Goal: Information Seeking & Learning: Learn about a topic

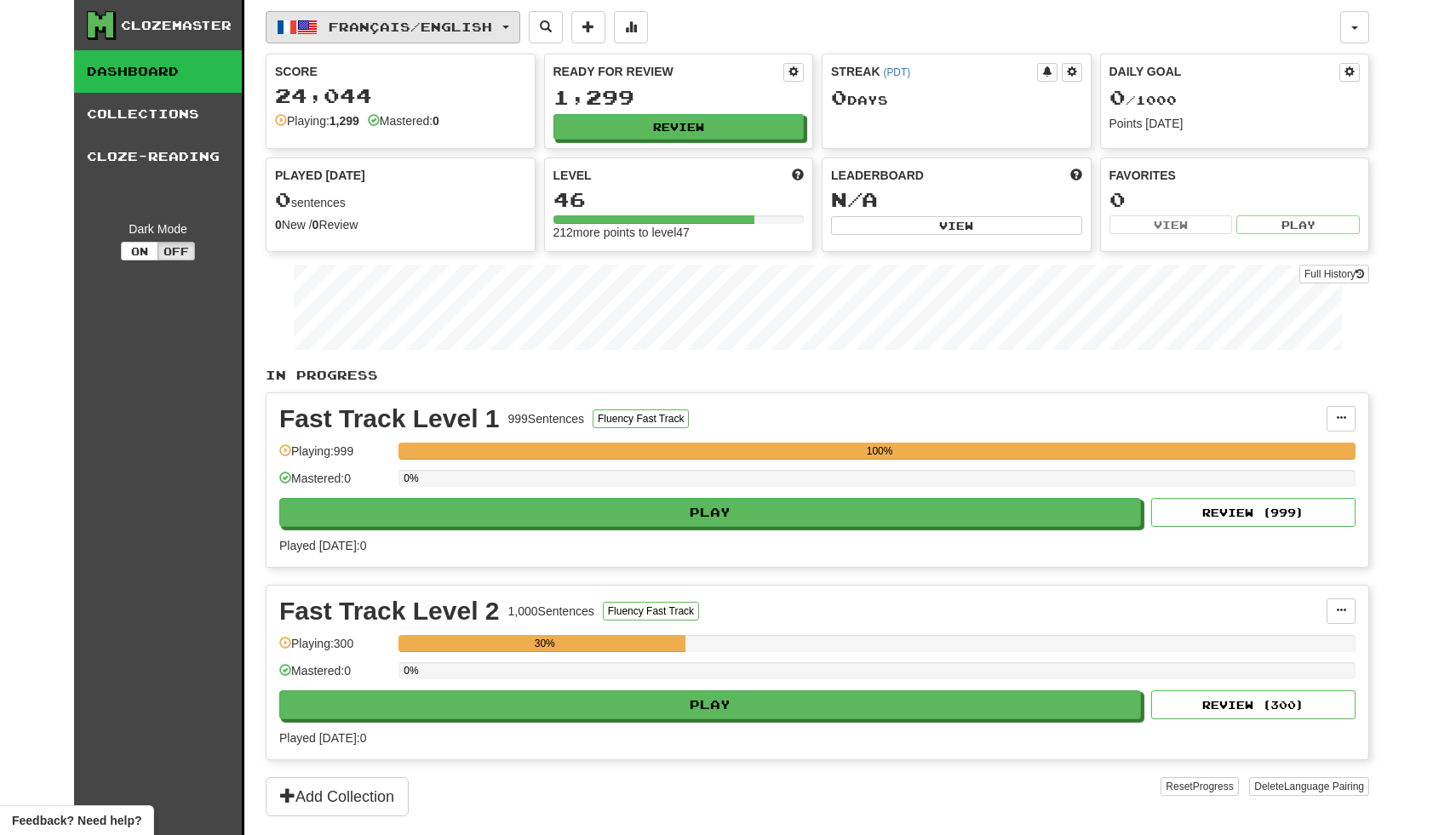
click at [377, 27] on span "Français / English" at bounding box center [411, 27] width 164 height 14
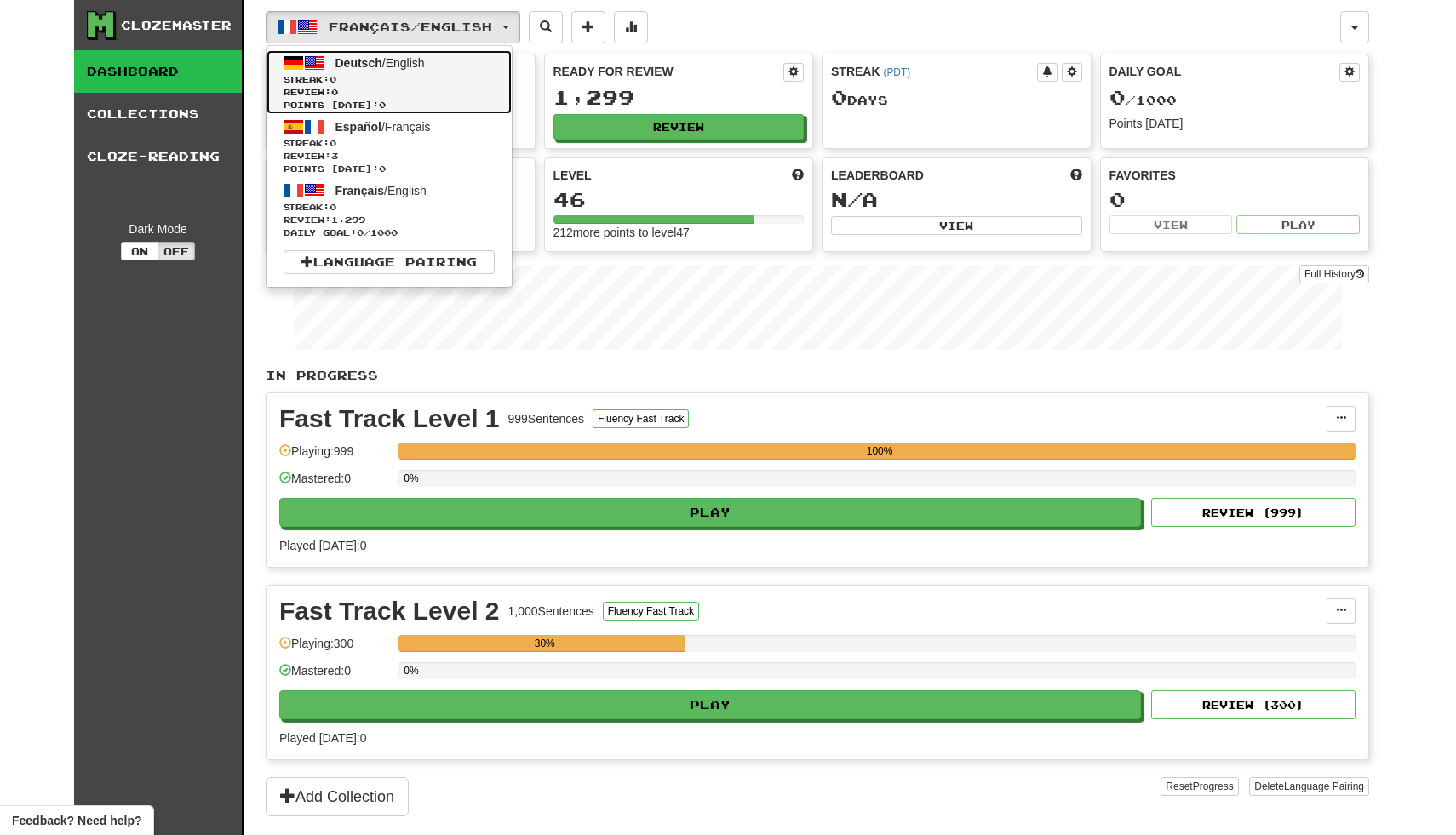
click at [381, 63] on span "Deutsch / English" at bounding box center [380, 62] width 89 height 13
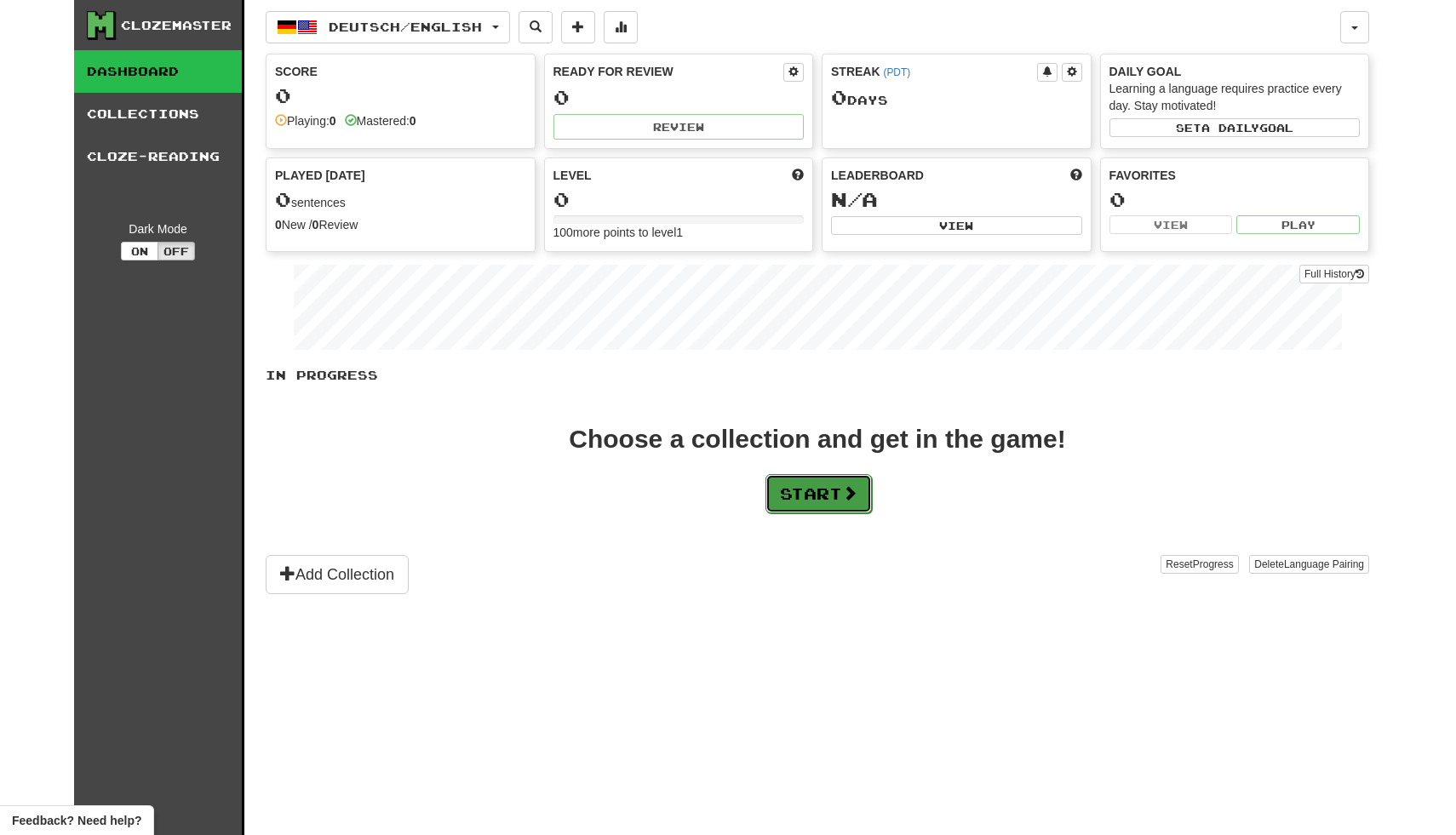
click at [810, 502] on button "Start" at bounding box center [817, 493] width 106 height 39
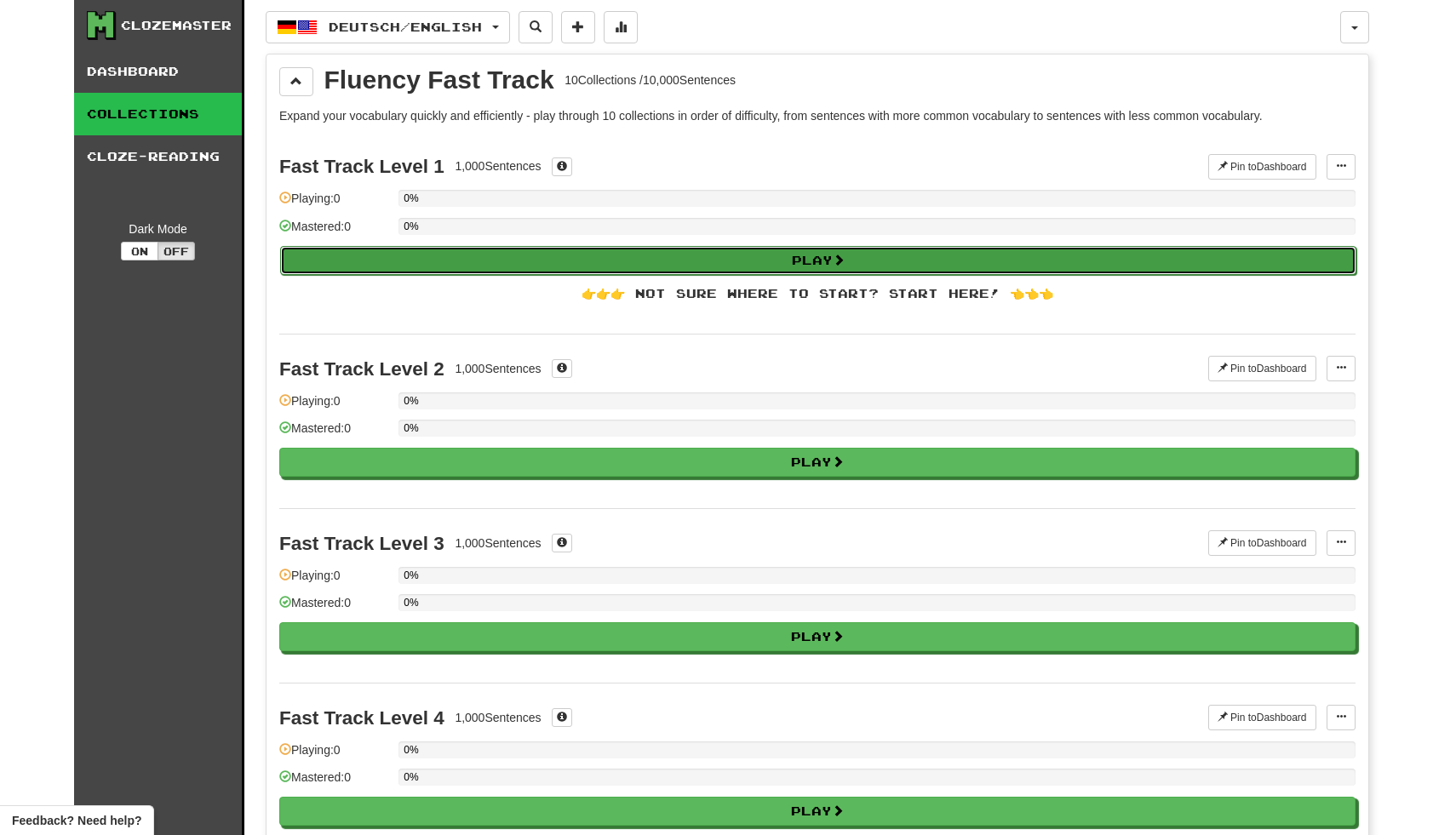
click at [694, 266] on button "Play" at bounding box center [817, 260] width 1076 height 28
select select "**"
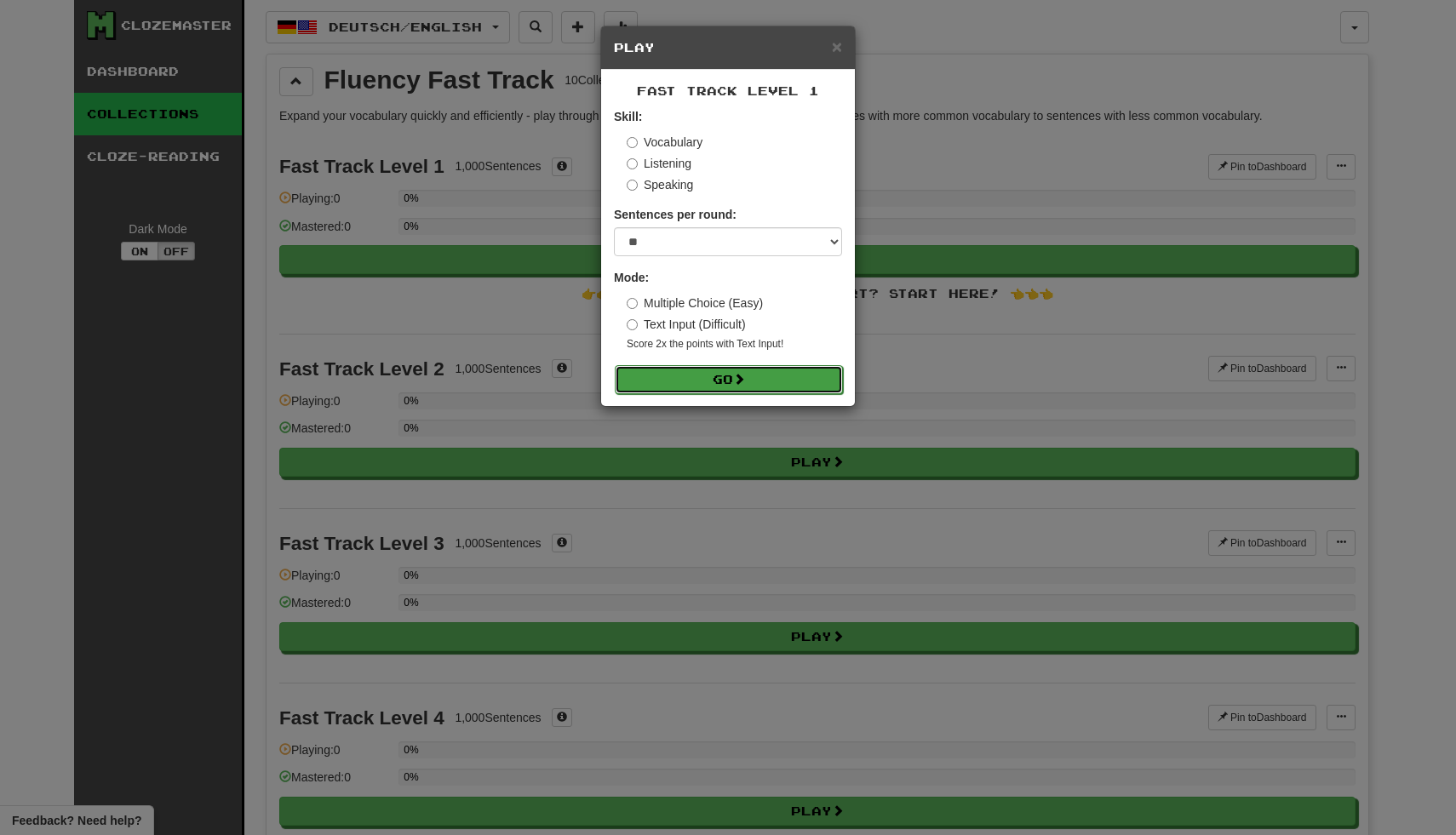
click at [716, 380] on button "Go" at bounding box center [728, 379] width 228 height 28
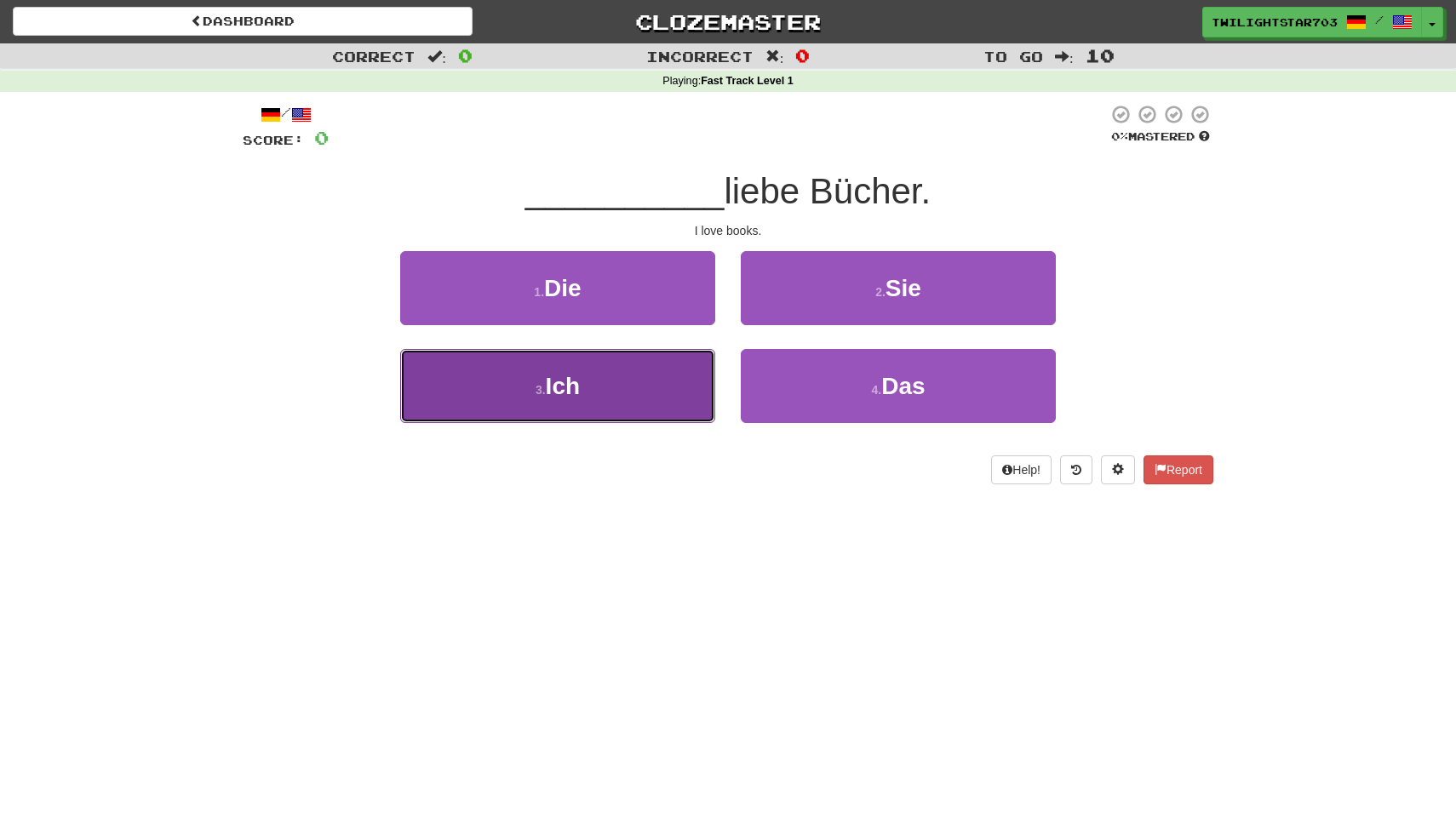
click at [695, 392] on button "3 . Ich" at bounding box center [557, 385] width 315 height 74
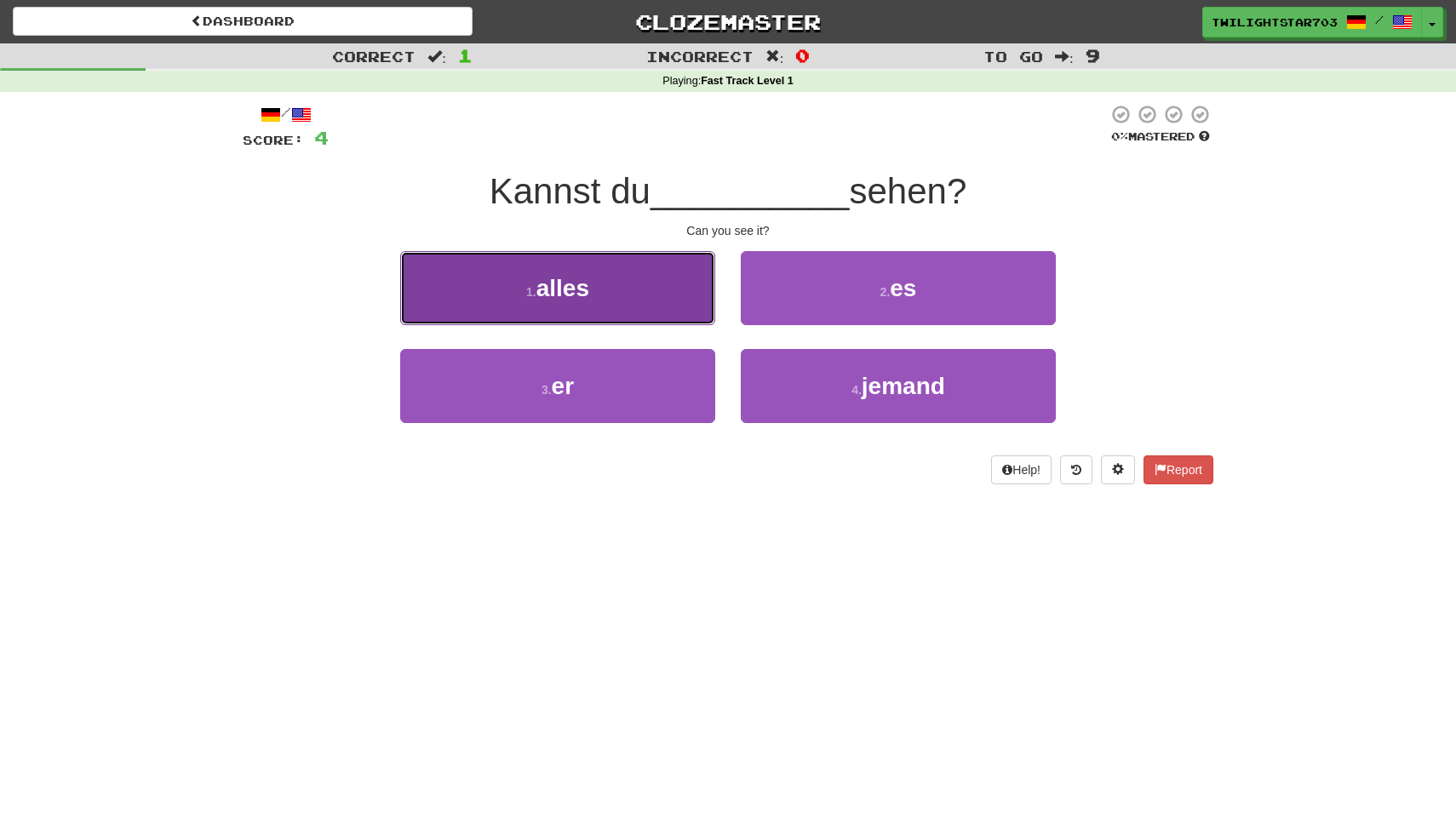
click at [675, 288] on button "1 . alles" at bounding box center [557, 288] width 315 height 74
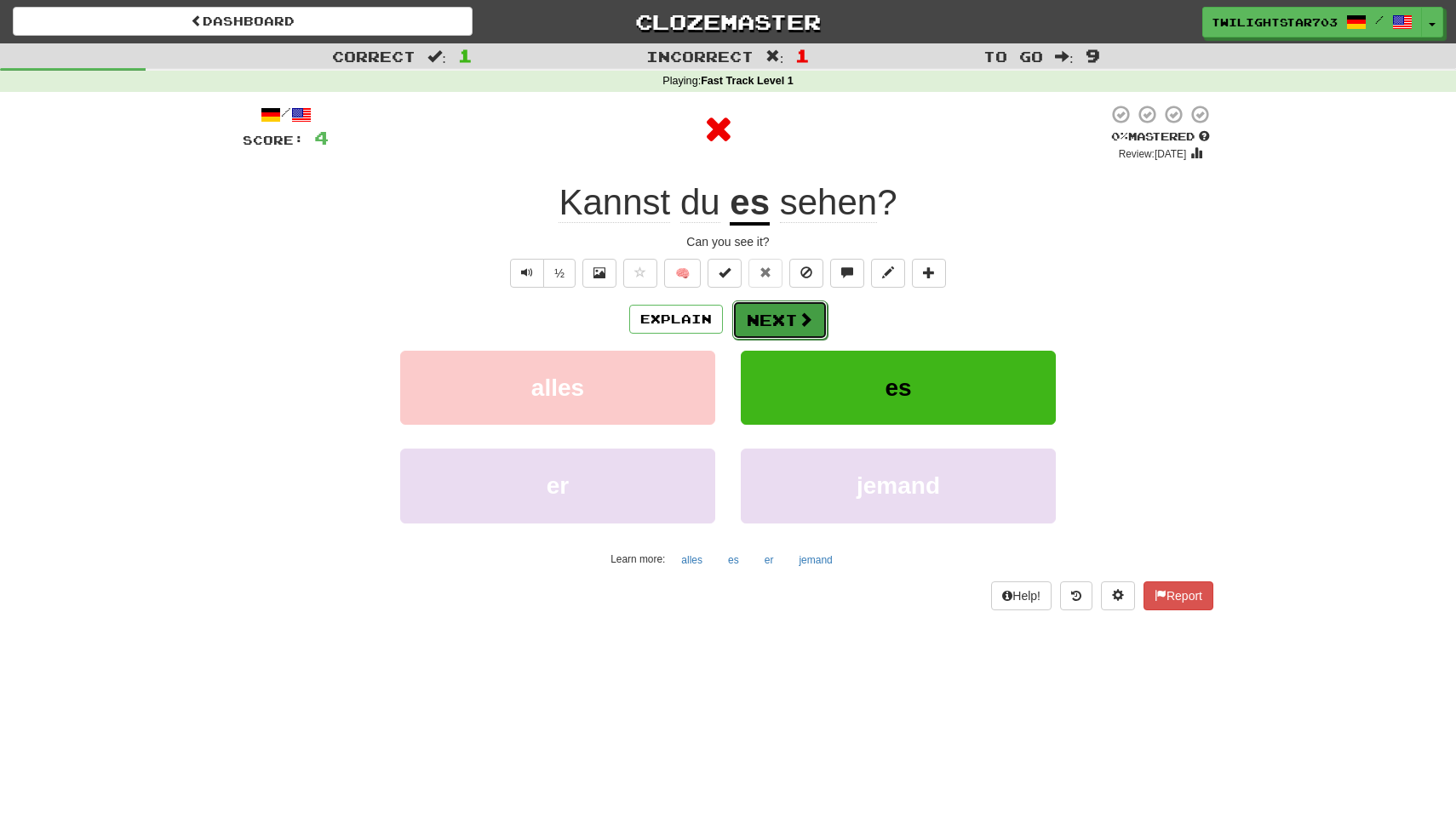
click at [748, 335] on button "Next" at bounding box center [779, 320] width 95 height 39
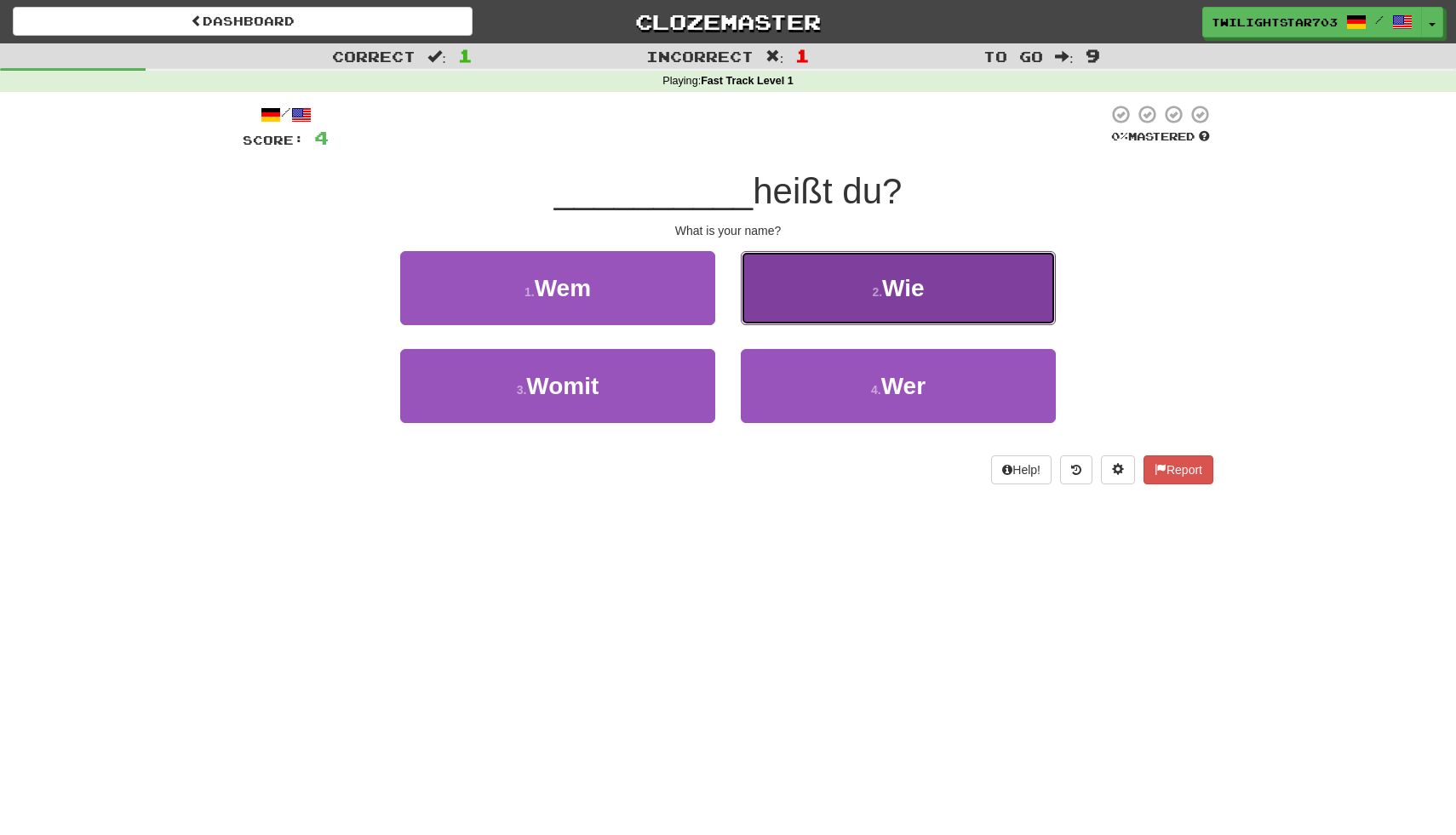
click at [788, 309] on button "2 . Wie" at bounding box center [899, 288] width 315 height 74
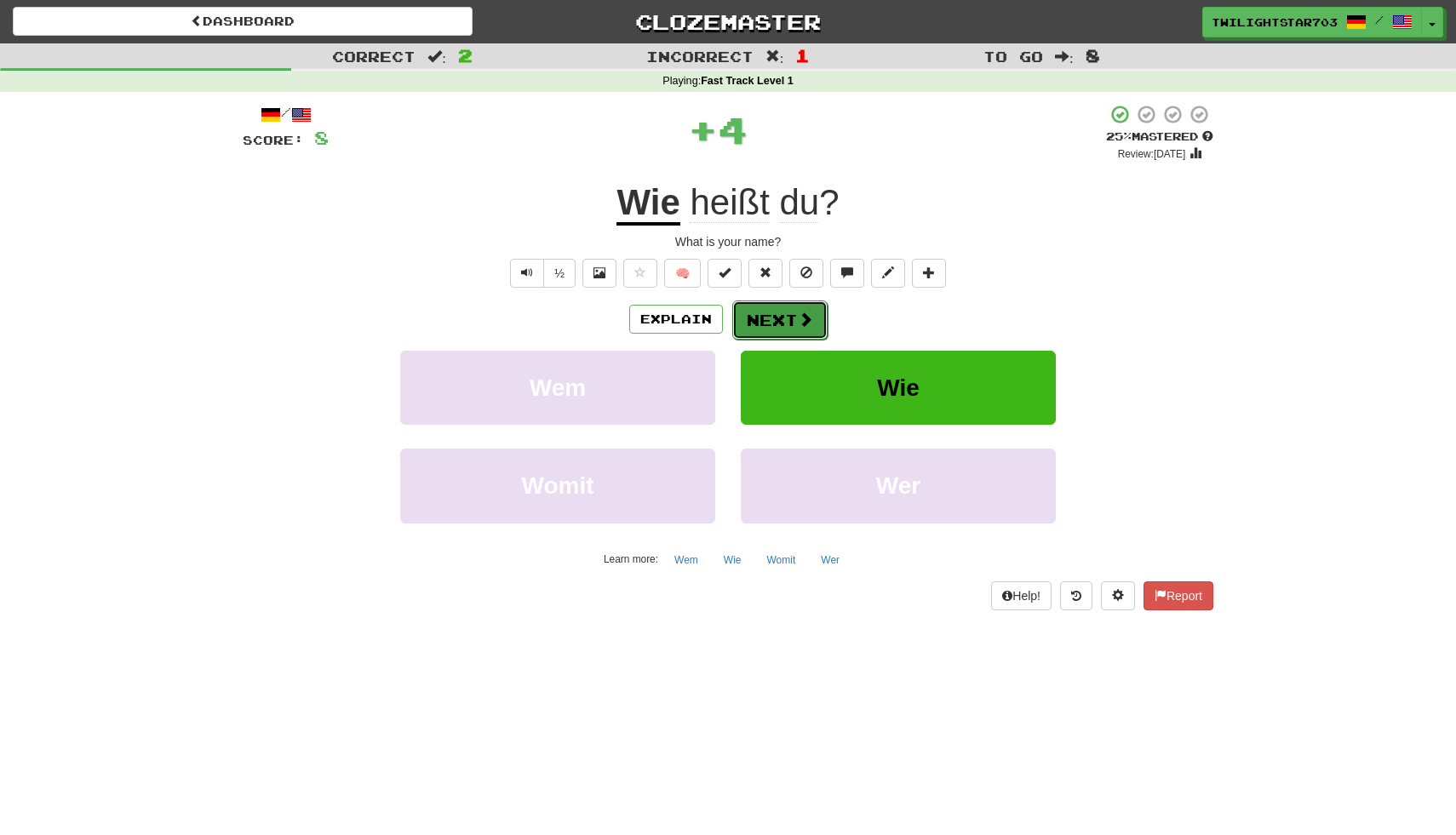
click at [770, 330] on button "Next" at bounding box center [779, 320] width 95 height 39
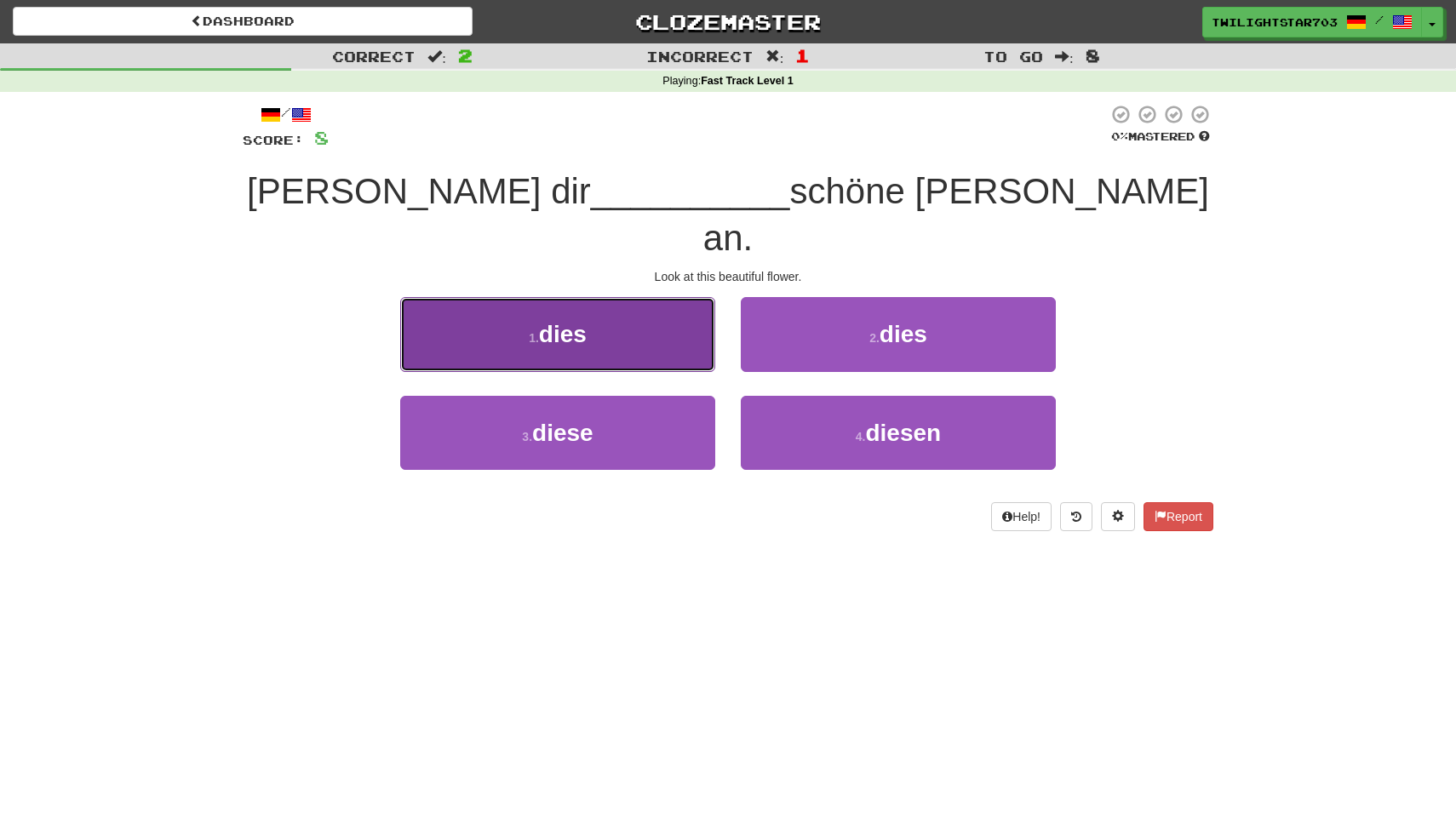
click at [676, 302] on button "1 . dies" at bounding box center [557, 334] width 315 height 74
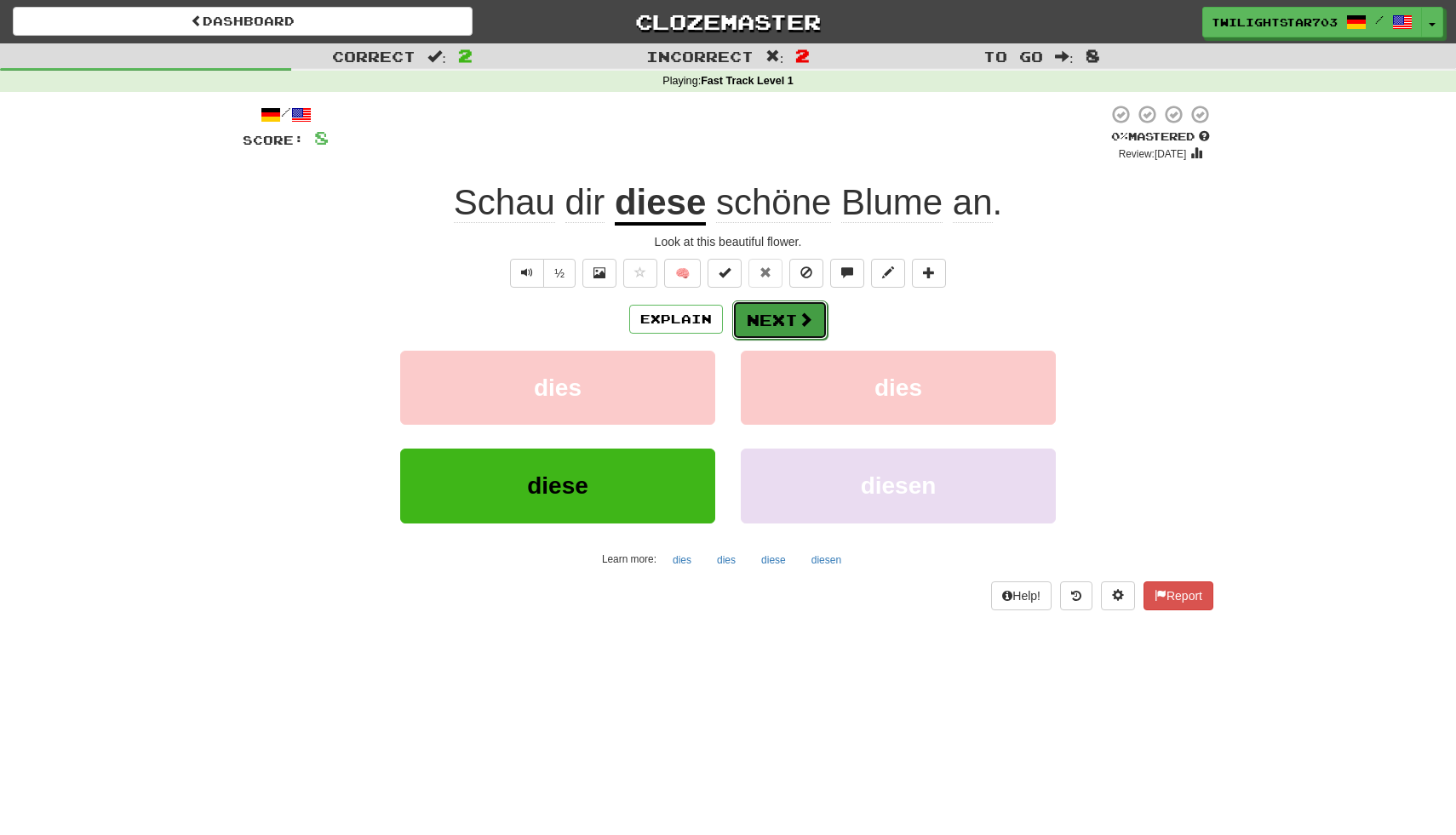
click at [789, 333] on button "Next" at bounding box center [779, 320] width 95 height 39
